Goal: Transaction & Acquisition: Purchase product/service

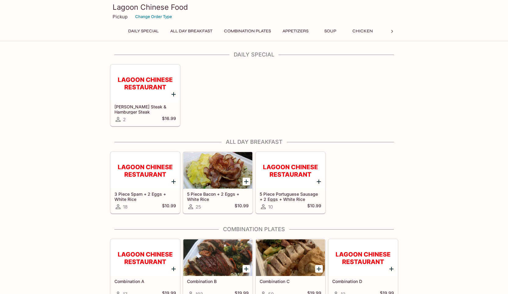
click at [149, 34] on button "Daily Special" at bounding box center [143, 31] width 37 height 9
click at [151, 33] on button "Daily Special" at bounding box center [143, 31] width 37 height 9
click at [392, 32] on icon at bounding box center [392, 31] width 6 height 6
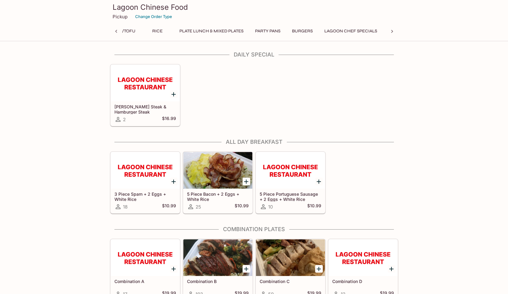
click at [392, 32] on icon at bounding box center [392, 31] width 6 height 6
click at [290, 29] on button "Lagoon Chef Specials" at bounding box center [279, 31] width 59 height 9
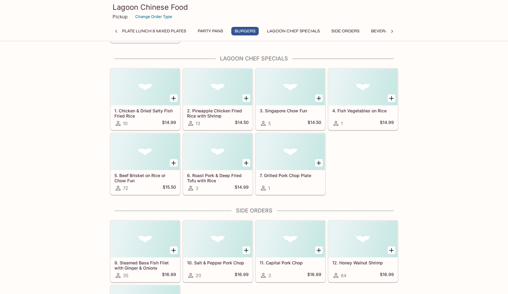
scroll to position [3335, 0]
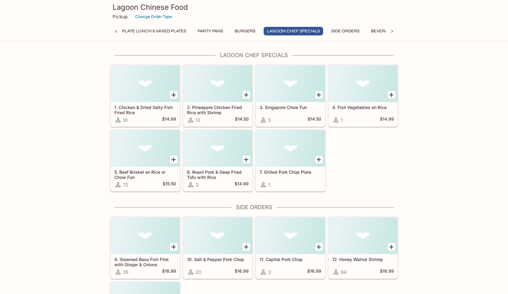
click at [256, 28] on button "Burgers" at bounding box center [244, 31] width 27 height 9
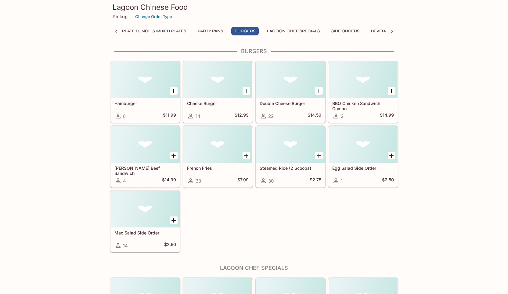
scroll to position [3118, 0]
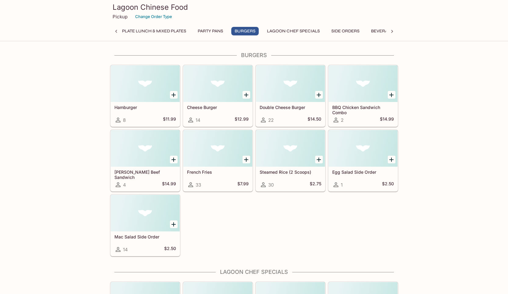
click at [222, 31] on button "Party Pans" at bounding box center [210, 31] width 32 height 9
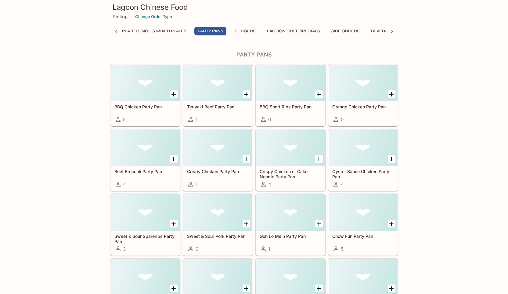
scroll to position [2837, 0]
click at [179, 30] on button "Plate Lunch & Mixed Plates" at bounding box center [154, 31] width 71 height 9
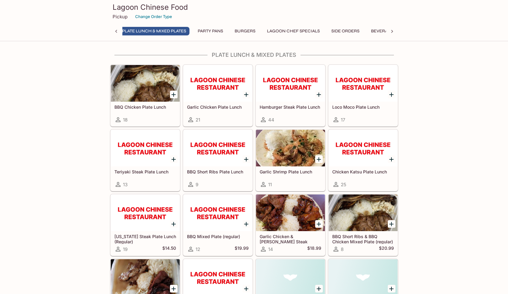
scroll to position [2491, 0]
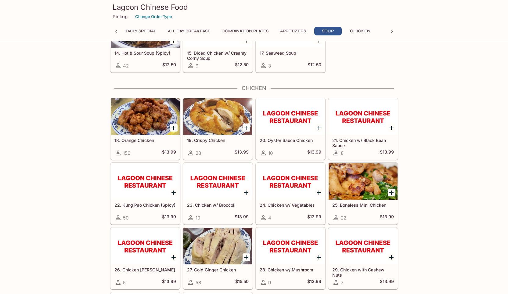
scroll to position [610, 0]
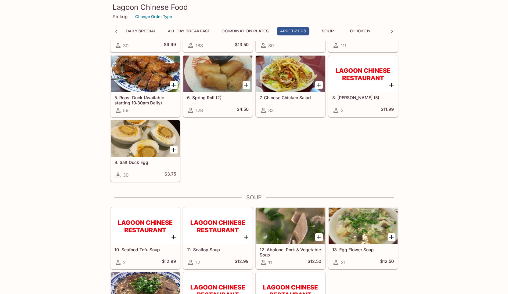
click at [246, 33] on button "Combination Plates" at bounding box center [245, 31] width 54 height 9
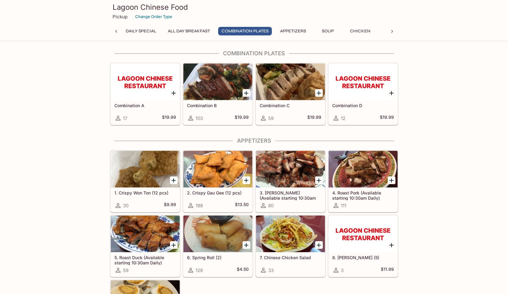
scroll to position [174, 0]
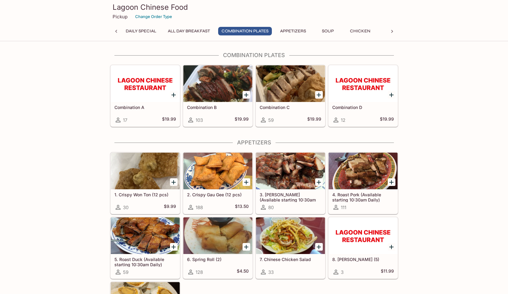
click at [391, 31] on icon at bounding box center [392, 31] width 6 height 6
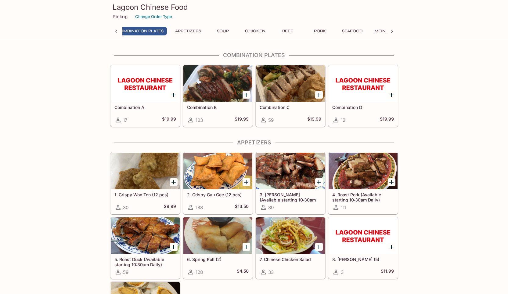
scroll to position [0, 256]
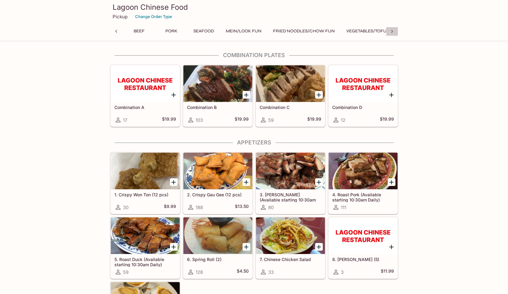
click at [390, 31] on icon at bounding box center [392, 31] width 6 height 6
click at [238, 33] on button "Plate Lunch & Mixed Plates" at bounding box center [209, 31] width 71 height 9
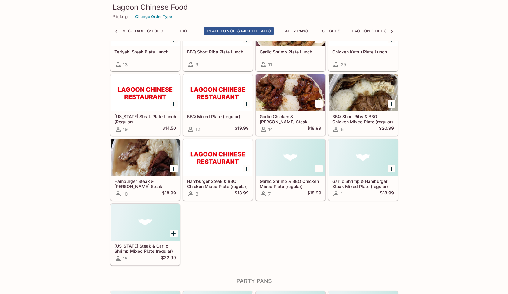
scroll to position [2613, 0]
